Goal: Transaction & Acquisition: Obtain resource

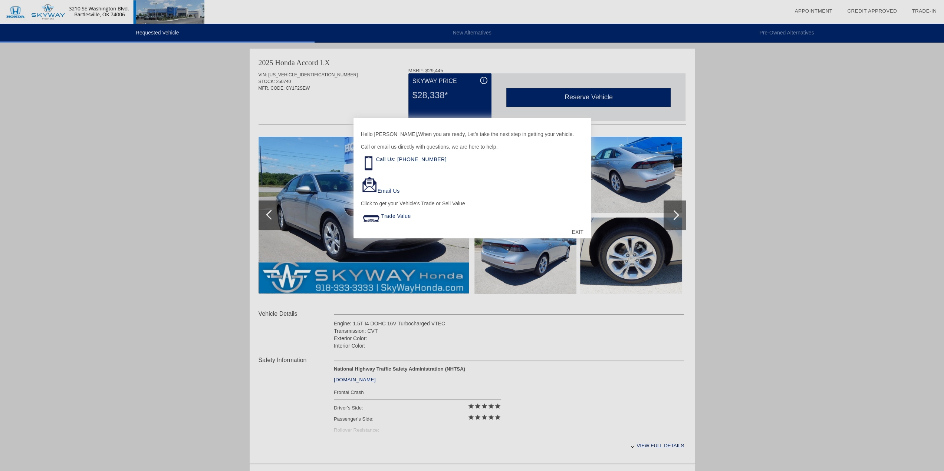
click at [579, 230] on div "EXIT" at bounding box center [577, 232] width 26 height 22
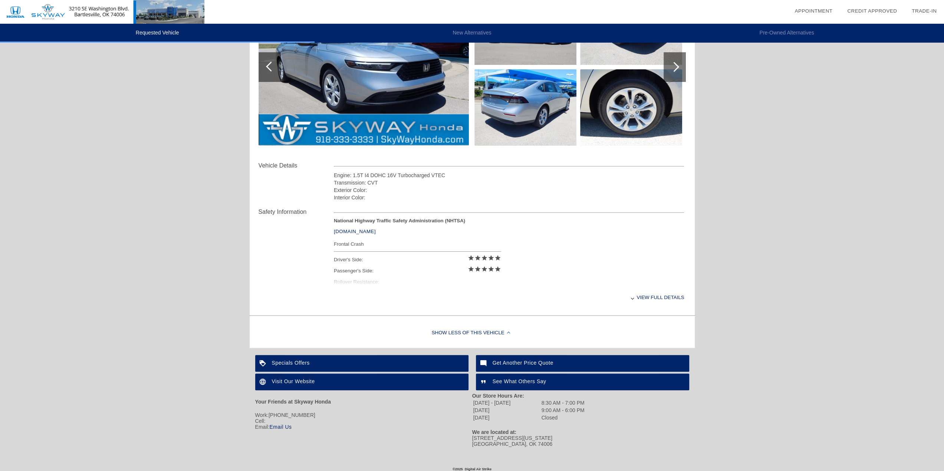
scroll to position [151, 0]
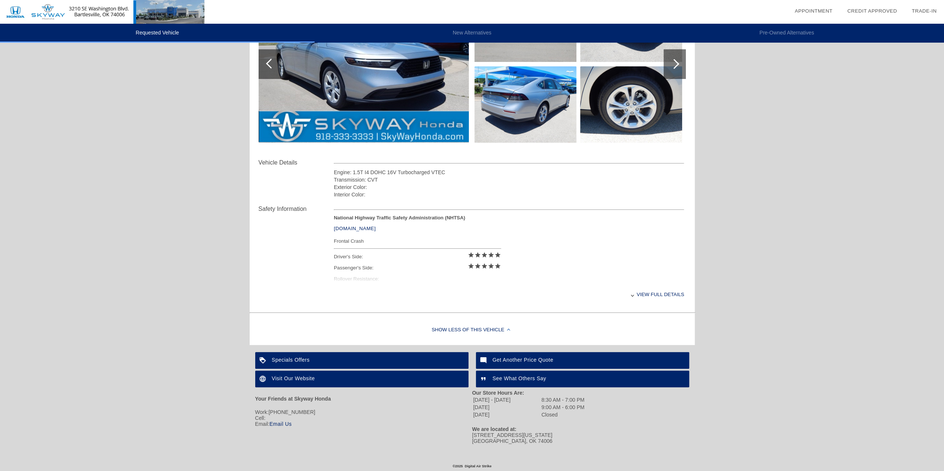
click at [473, 331] on div "Show Less of this Vehicle" at bounding box center [472, 331] width 445 height 30
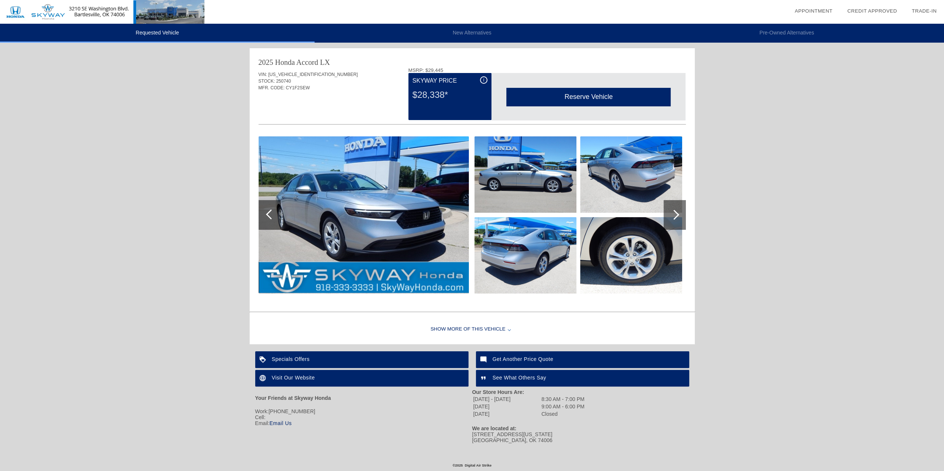
scroll to position [0, 0]
